Goal: Connect with others: Connect with other users

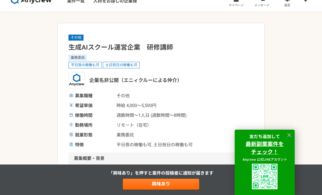
scroll to position [11, 0]
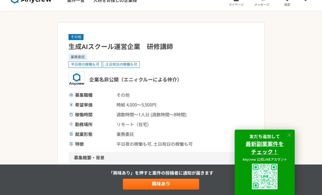
click at [291, 135] on icon at bounding box center [289, 135] width 6 height 6
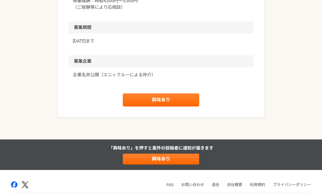
scroll to position [622, 0]
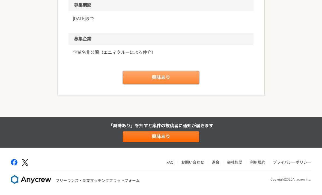
click at [161, 76] on link "興味あり" at bounding box center [161, 77] width 76 height 13
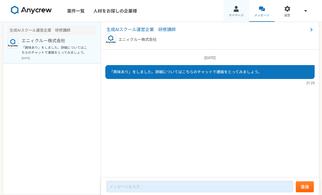
click at [236, 8] on div at bounding box center [236, 9] width 6 height 6
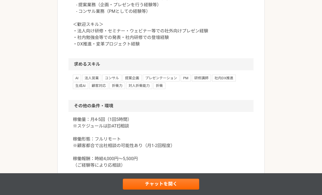
scroll to position [487, 0]
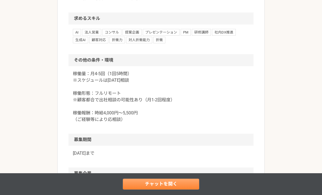
click at [155, 185] on link "チャットを開く" at bounding box center [161, 184] width 76 height 11
